Goal: Task Accomplishment & Management: Manage account settings

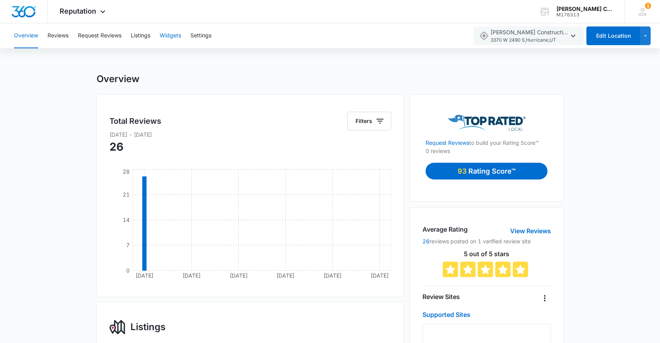
click at [170, 38] on button "Widgets" at bounding box center [170, 35] width 21 height 25
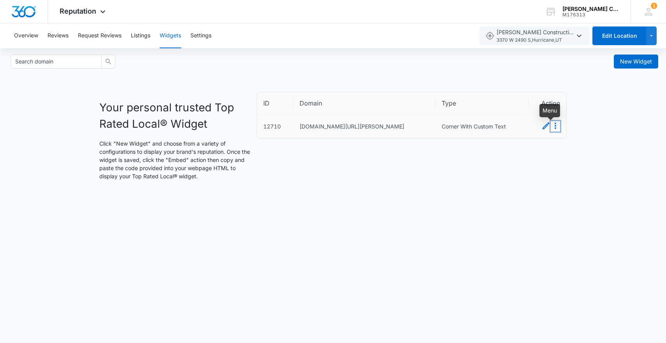
click at [556, 129] on icon "Menu" at bounding box center [556, 126] width 2 height 6
click at [552, 152] on button "Delete" at bounding box center [546, 153] width 27 height 10
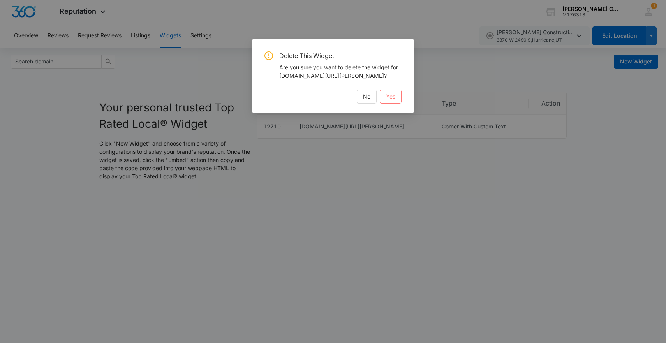
click at [380, 104] on button "Yes" at bounding box center [391, 97] width 22 height 14
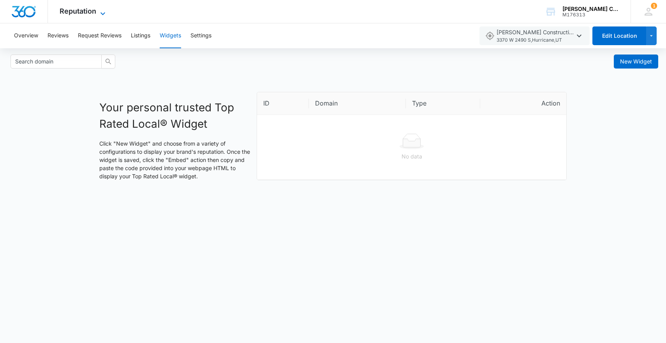
click at [76, 9] on span "Reputation" at bounding box center [78, 11] width 37 height 8
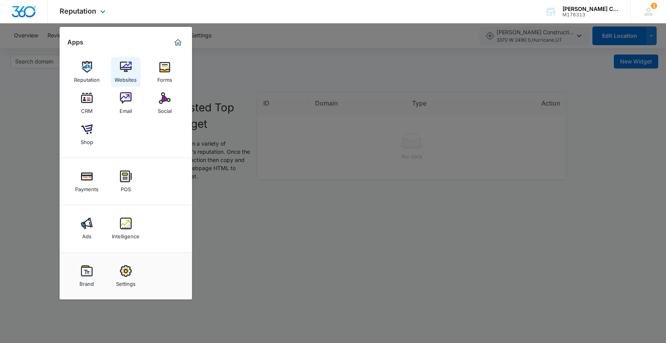
click at [131, 82] on div "Websites" at bounding box center [126, 78] width 22 height 10
